Goal: Task Accomplishment & Management: Manage account settings

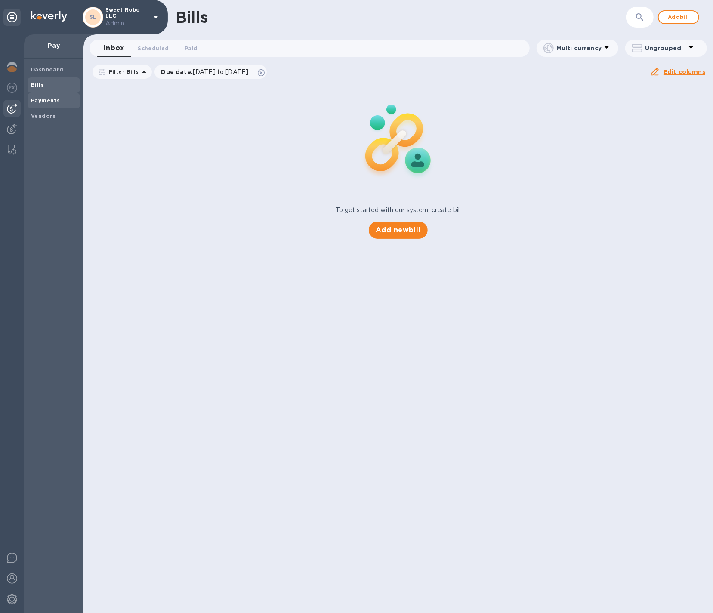
click at [55, 97] on b "Payments" at bounding box center [45, 100] width 29 height 6
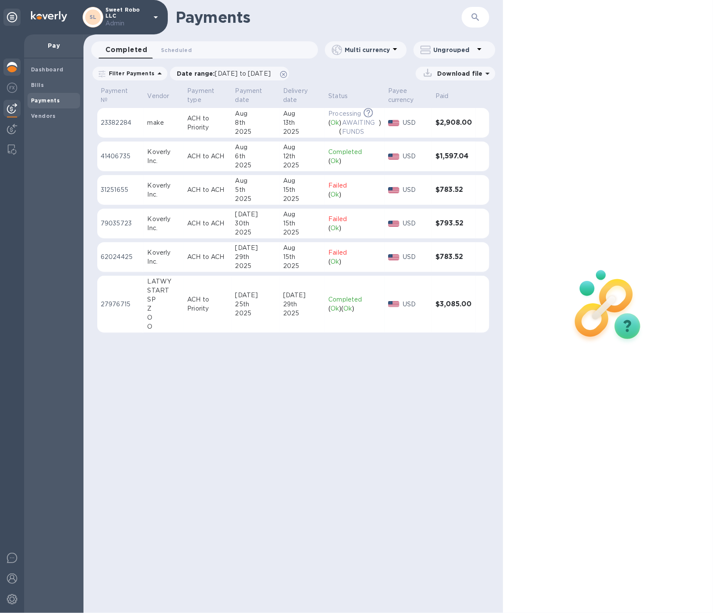
click at [12, 69] on img at bounding box center [12, 67] width 10 height 10
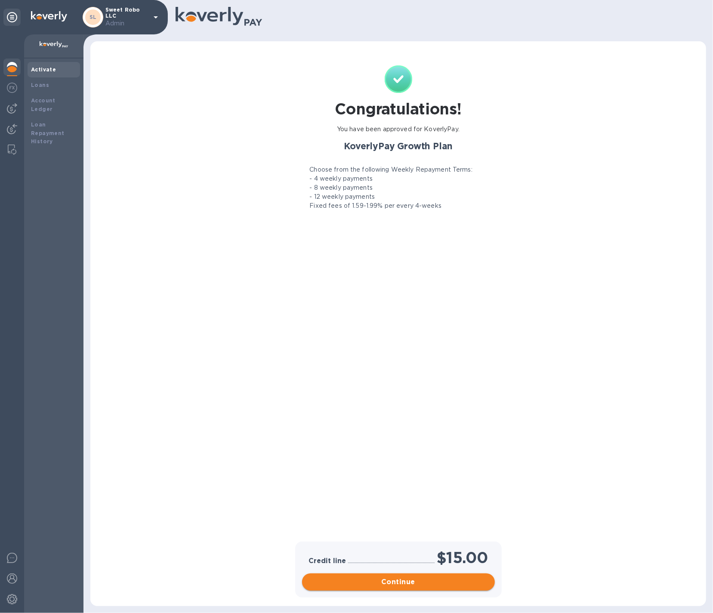
click at [452, 585] on span "Continue" at bounding box center [398, 582] width 179 height 10
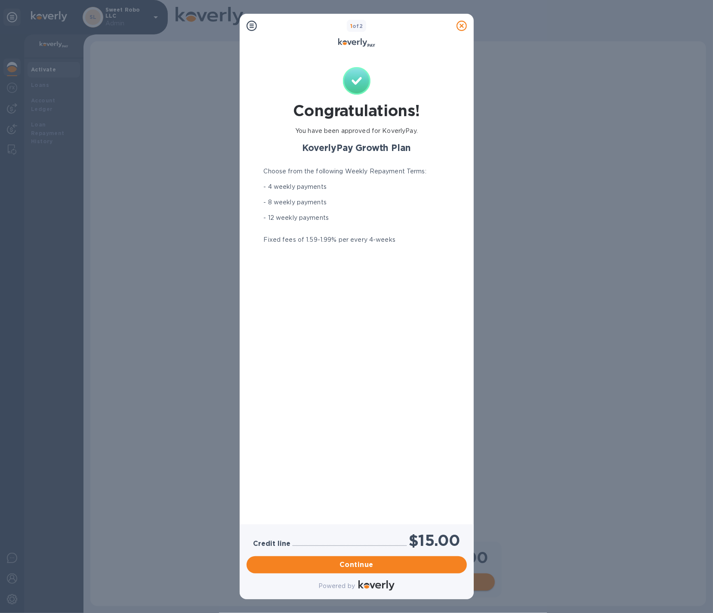
click at [452, 585] on div "Powered by" at bounding box center [357, 585] width 224 height 15
click at [441, 562] on span "Continue" at bounding box center [356, 565] width 206 height 10
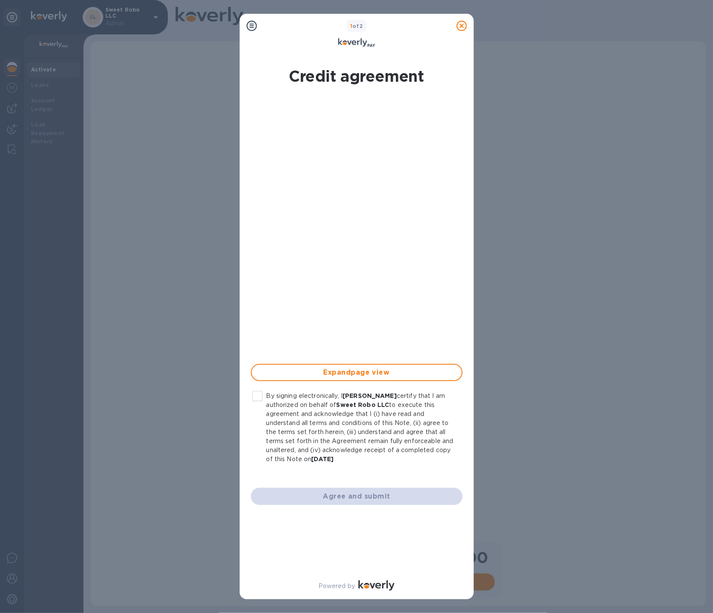
click at [259, 398] on input "By signing electronically, I Tzlil Berko certify that I am authorized on behalf…" at bounding box center [257, 396] width 18 height 18
click at [294, 487] on div "Agree and submit" at bounding box center [357, 497] width 222 height 28
click at [294, 498] on span "Agree and submit" at bounding box center [357, 496] width 198 height 10
checkbox input "false"
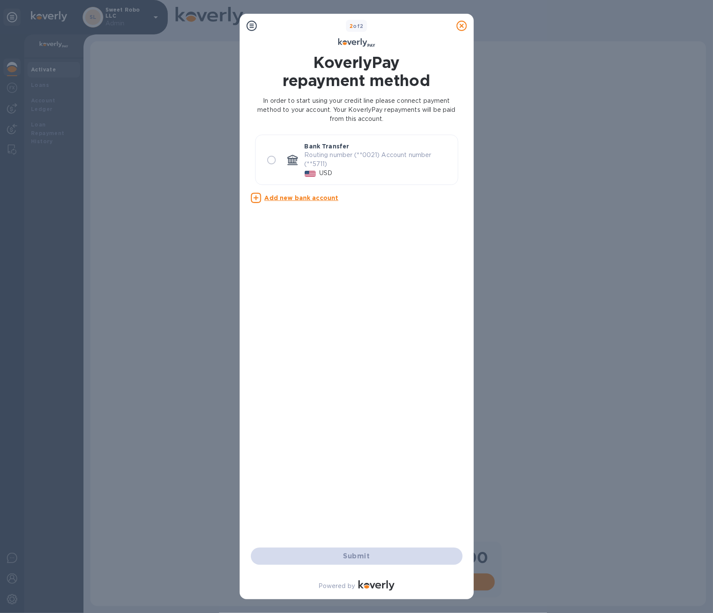
click at [262, 161] on input "radio" at bounding box center [271, 160] width 18 height 18
radio input "true"
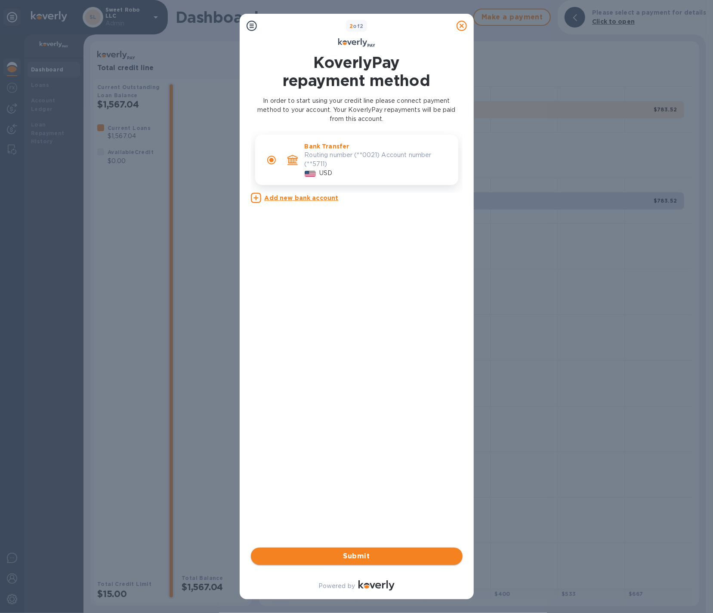
click at [386, 551] on span "Submit" at bounding box center [357, 556] width 198 height 10
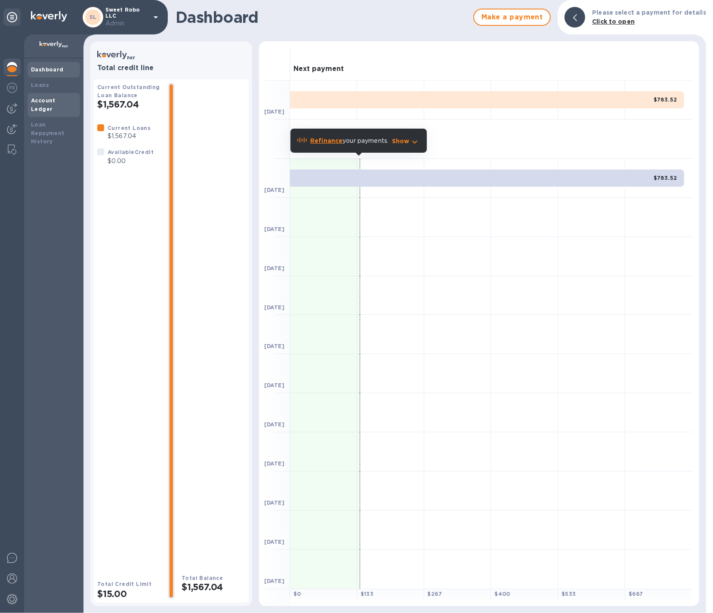
click at [45, 96] on div "Account Ledger" at bounding box center [54, 104] width 46 height 17
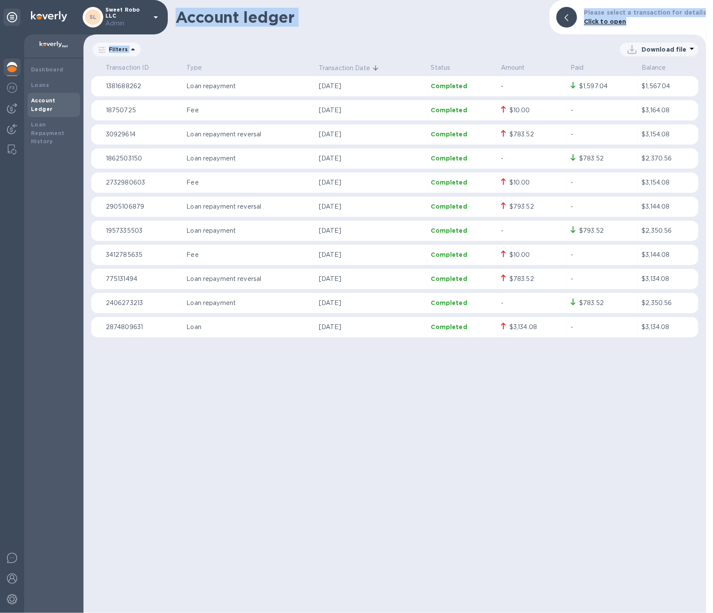
drag, startPoint x: 237, startPoint y: 52, endPoint x: 237, endPoint y: -55, distance: 107.5
click at [237, 0] on html "SL Sweet Robo LLC Admin Dashboard Loans Account Ledger Loan Repayment History A…" at bounding box center [356, 306] width 713 height 613
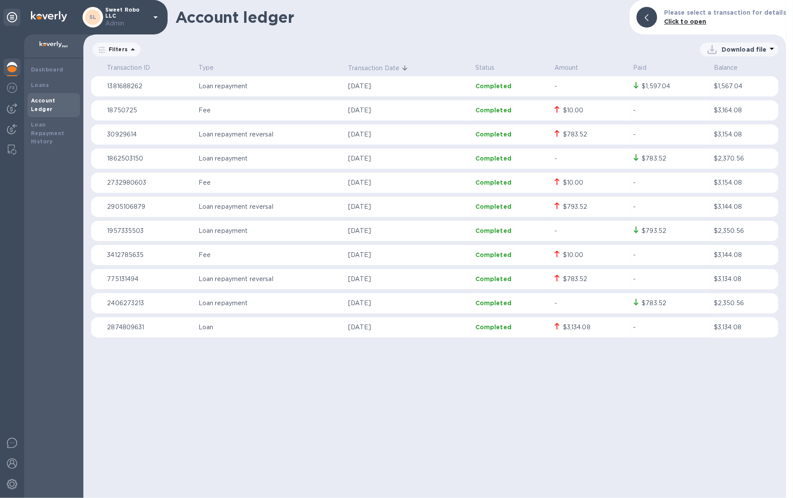
click at [583, 48] on div "Download file" at bounding box center [460, 50] width 637 height 14
click at [646, 19] on div at bounding box center [647, 17] width 21 height 21
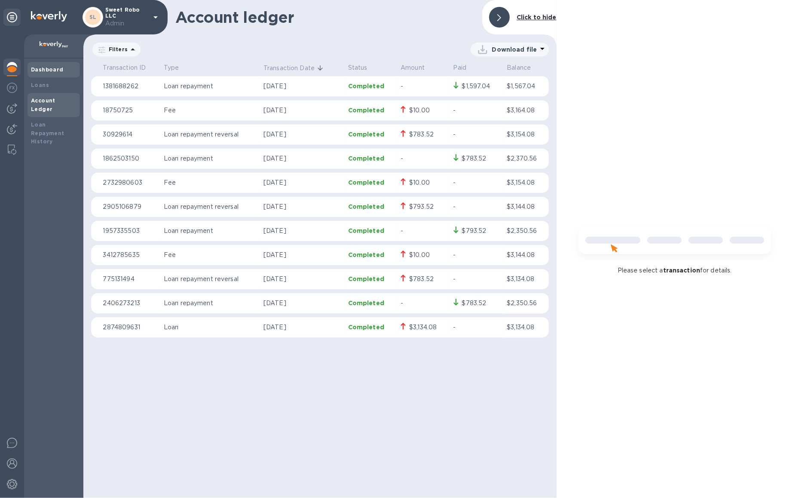
click at [34, 71] on b "Dashboard" at bounding box center [47, 69] width 33 height 6
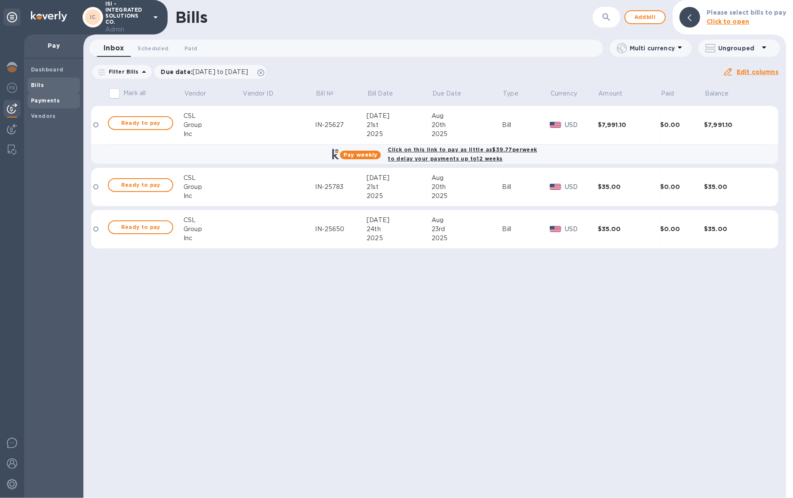
click at [51, 100] on b "Payments" at bounding box center [45, 100] width 29 height 6
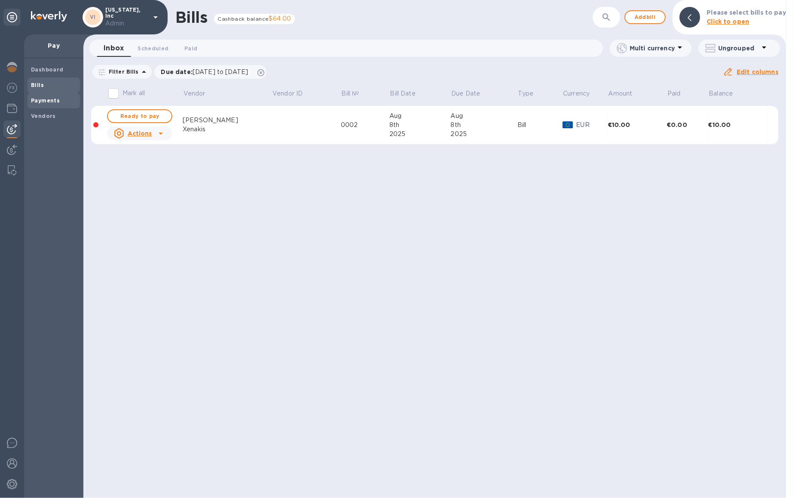
click at [61, 97] on span "Payments" at bounding box center [54, 100] width 46 height 9
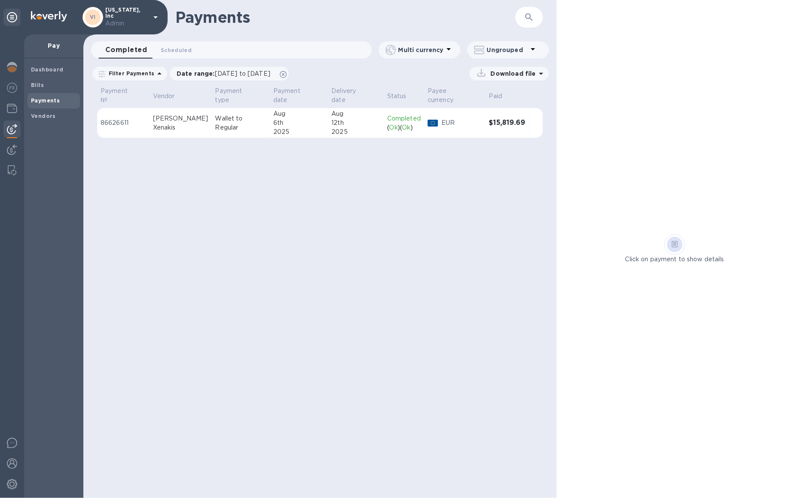
click at [364, 127] on div "2025" at bounding box center [356, 131] width 49 height 9
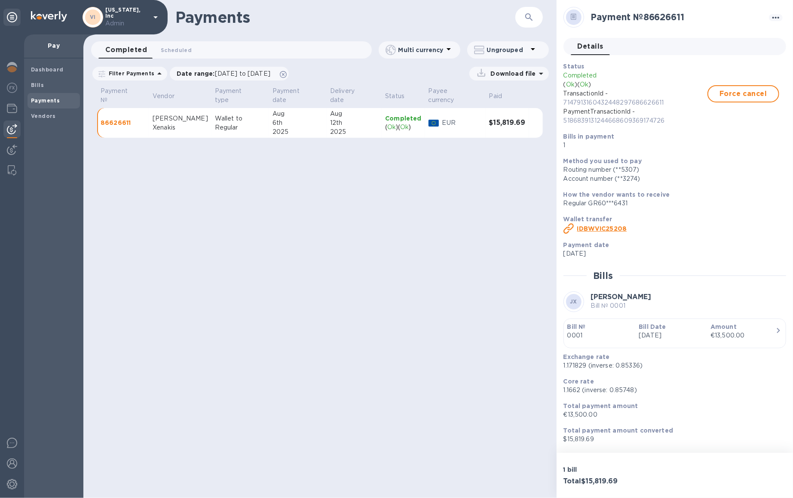
click at [268, 226] on div "Payments ​ Completed 0 Scheduled 0 Multi currency Ungrouped Filter Payments Dat…" at bounding box center [319, 249] width 473 height 498
